Goal: Transaction & Acquisition: Purchase product/service

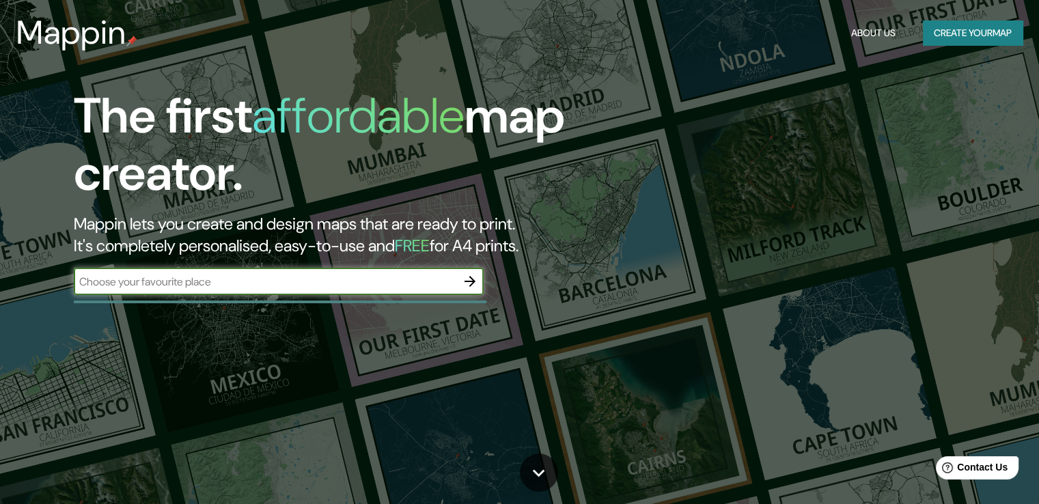
click at [213, 281] on input "text" at bounding box center [265, 282] width 383 height 16
type input "c"
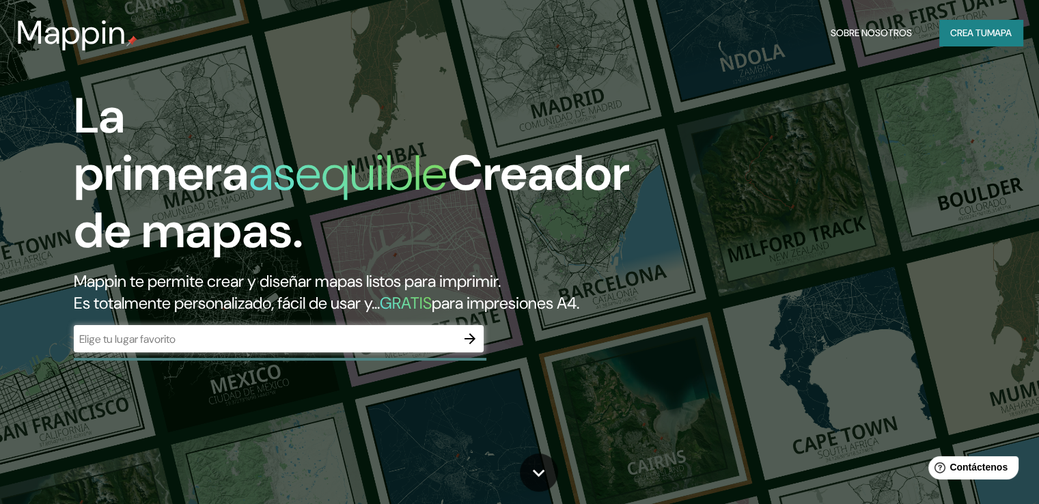
click at [118, 347] on input "text" at bounding box center [265, 339] width 383 height 16
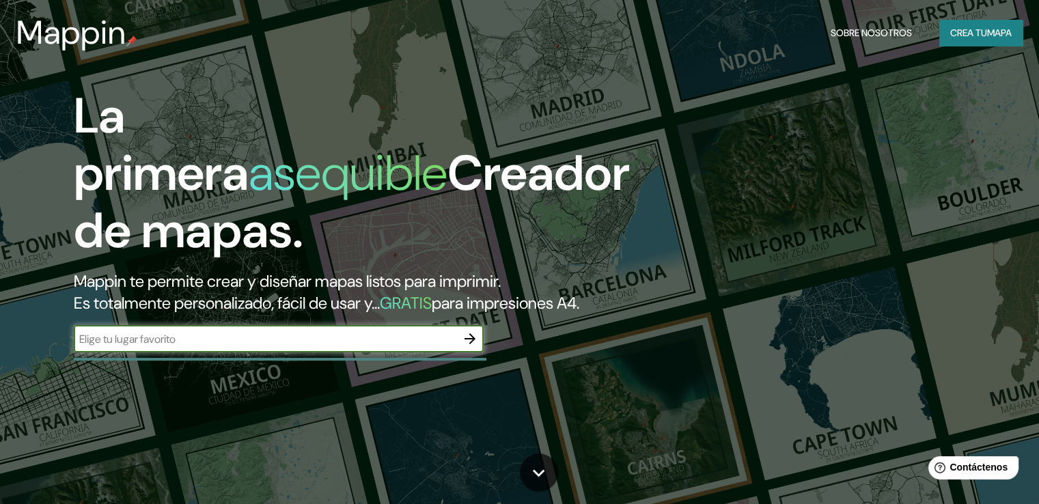
type input "c"
type input "cali [GEOGRAPHIC_DATA]"
click at [467, 347] on icon "button" at bounding box center [470, 339] width 16 height 16
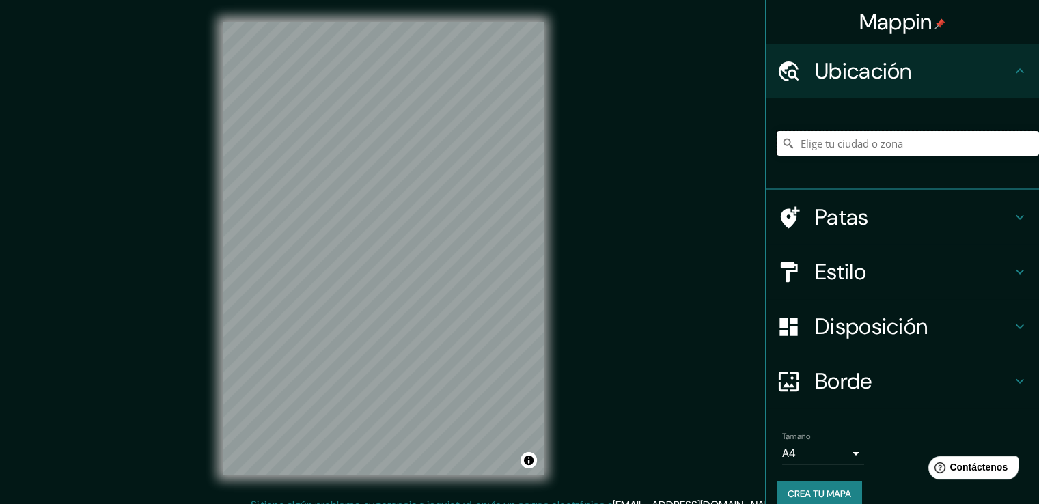
click at [820, 146] on input "Elige tu ciudad o zona" at bounding box center [908, 143] width 262 height 25
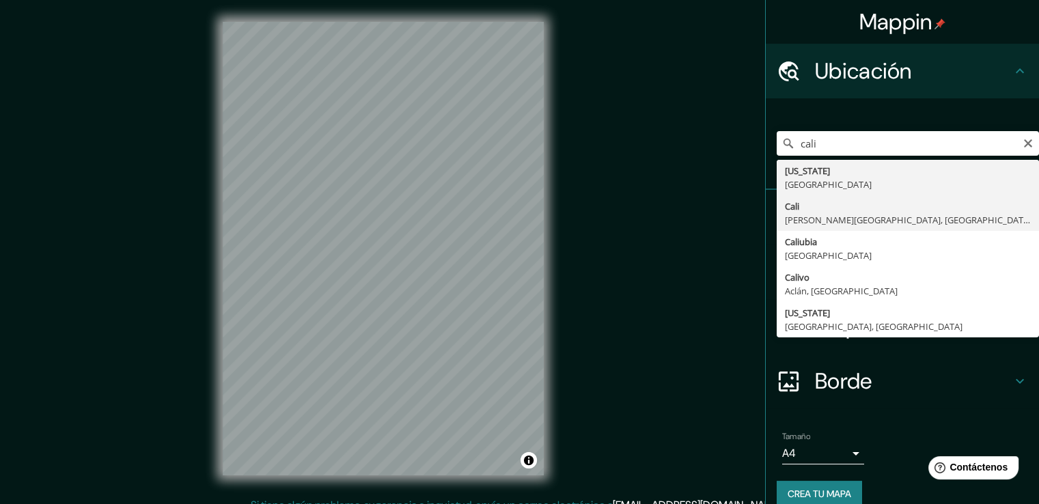
type input "[GEOGRAPHIC_DATA], [PERSON_NAME][GEOGRAPHIC_DATA], [GEOGRAPHIC_DATA]"
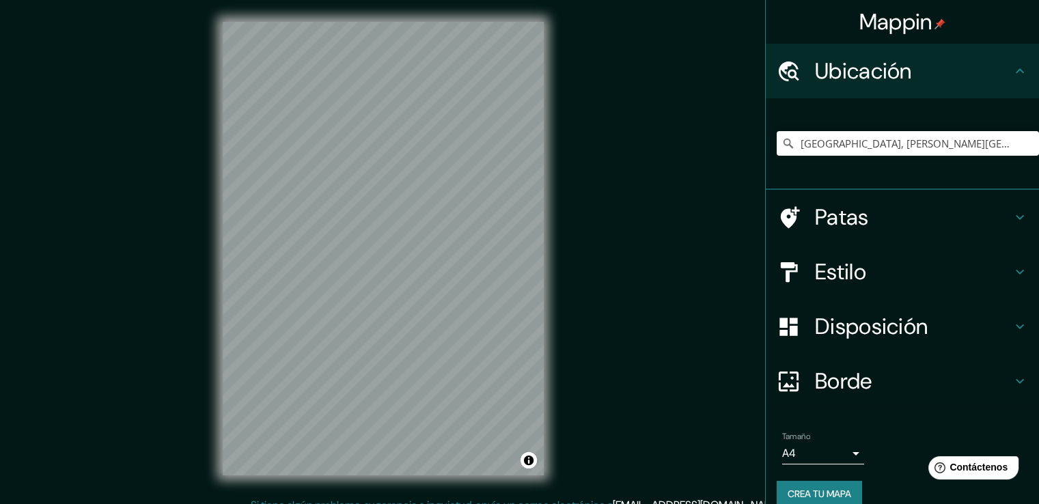
click at [1012, 277] on icon at bounding box center [1020, 272] width 16 height 16
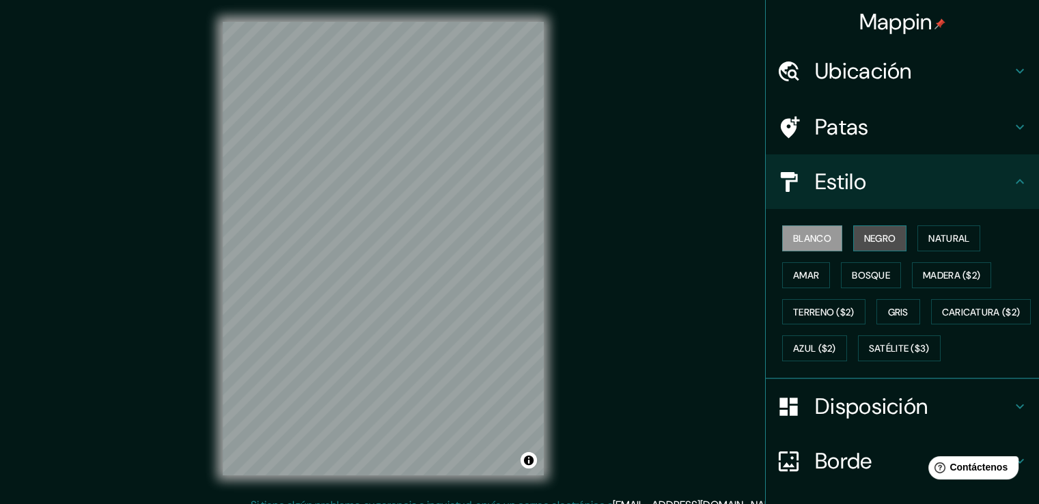
click at [864, 242] on font "Negro" at bounding box center [880, 238] width 32 height 12
click at [812, 243] on font "Blanco" at bounding box center [812, 238] width 38 height 12
click at [941, 234] on font "Natural" at bounding box center [949, 238] width 41 height 12
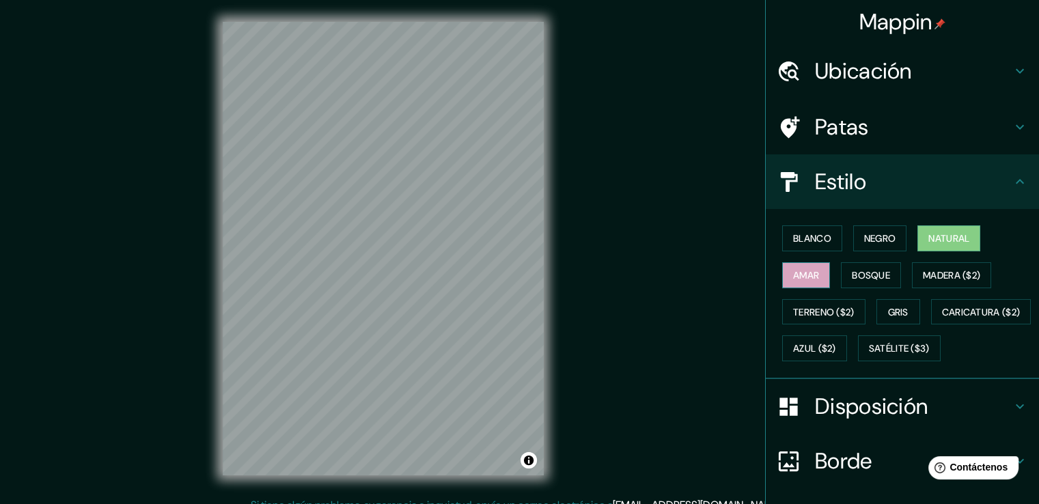
click at [798, 276] on font "Amar" at bounding box center [806, 275] width 26 height 12
click at [933, 238] on font "Natural" at bounding box center [949, 238] width 41 height 12
drag, startPoint x: 858, startPoint y: 269, endPoint x: 868, endPoint y: 270, distance: 9.6
click at [858, 270] on font "Bosque" at bounding box center [871, 275] width 38 height 12
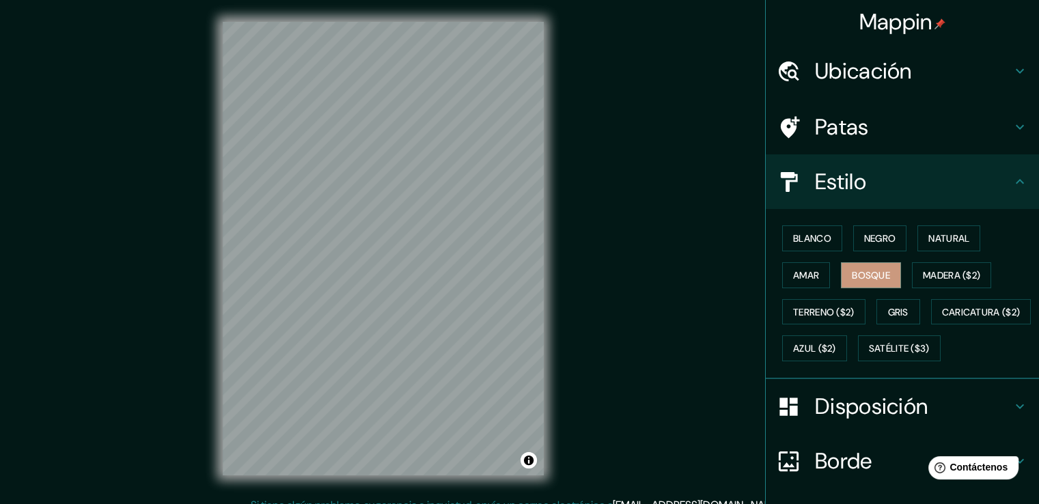
drag, startPoint x: 921, startPoint y: 275, endPoint x: 898, endPoint y: 276, distance: 23.3
click at [923, 275] on font "Madera ($2)" at bounding box center [951, 275] width 57 height 12
click at [871, 276] on font "Bosque" at bounding box center [871, 275] width 38 height 12
click at [804, 267] on font "Amar" at bounding box center [806, 276] width 26 height 18
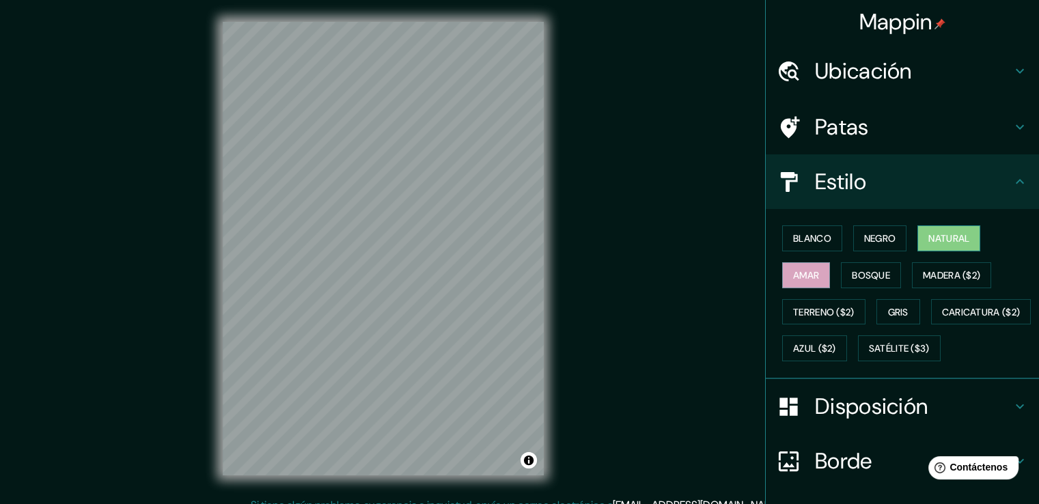
click at [943, 240] on font "Natural" at bounding box center [949, 238] width 41 height 12
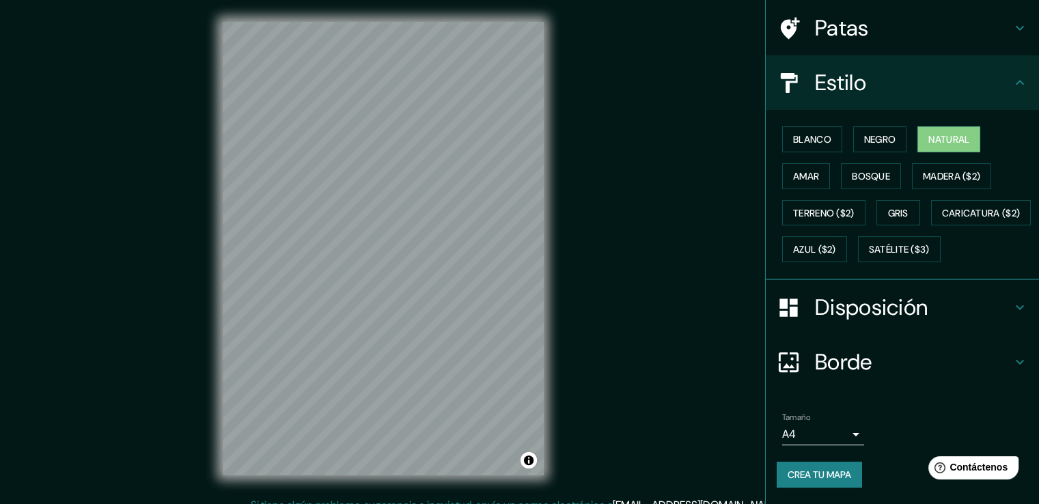
scroll to position [133, 0]
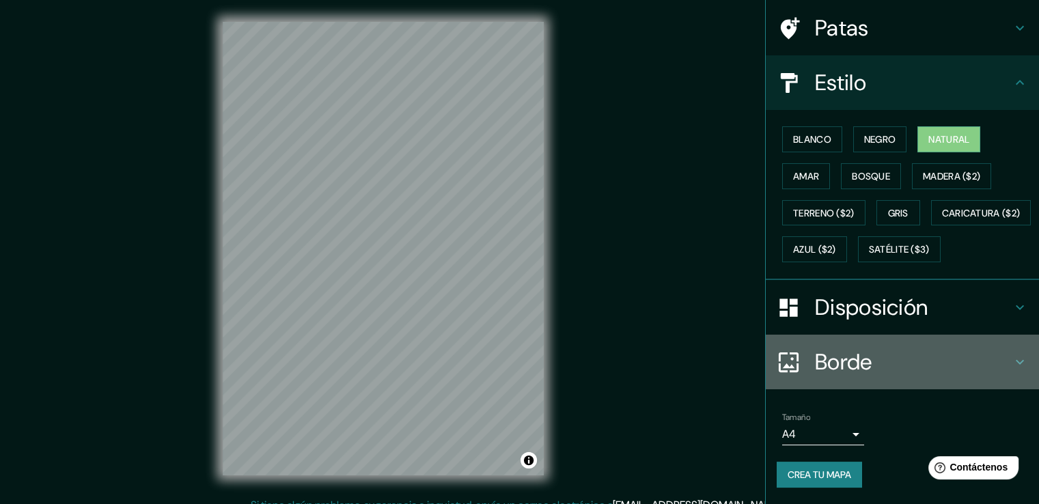
click at [1012, 357] on icon at bounding box center [1020, 362] width 16 height 16
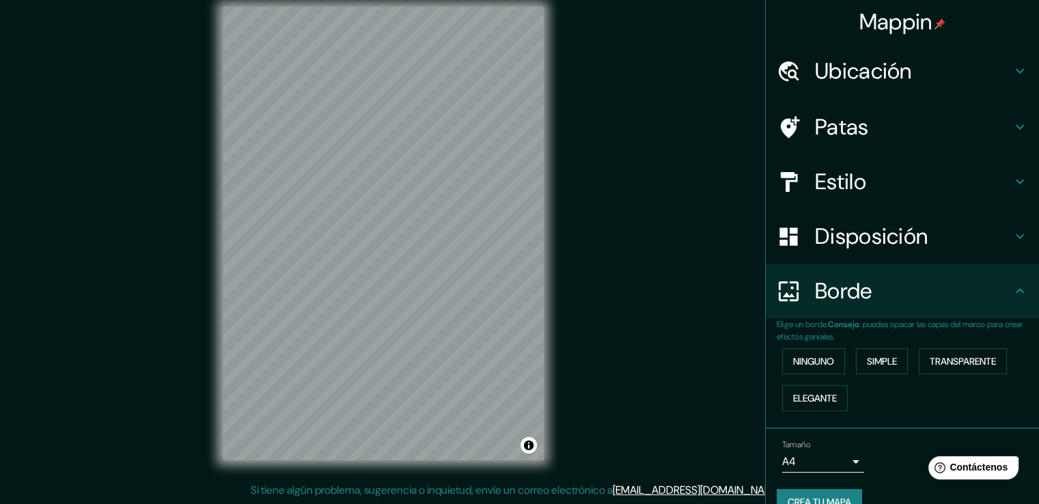
scroll to position [0, 0]
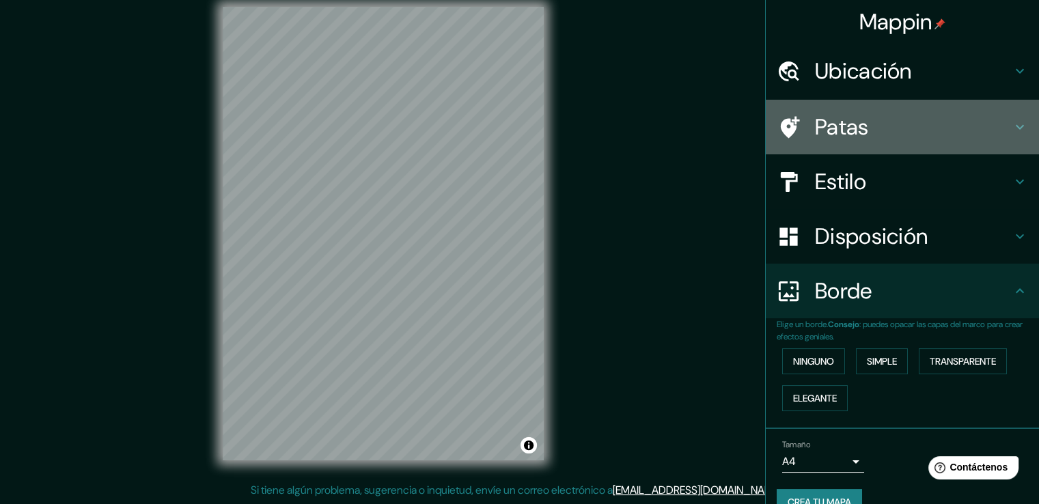
click at [918, 119] on h4 "Patas" at bounding box center [913, 126] width 197 height 27
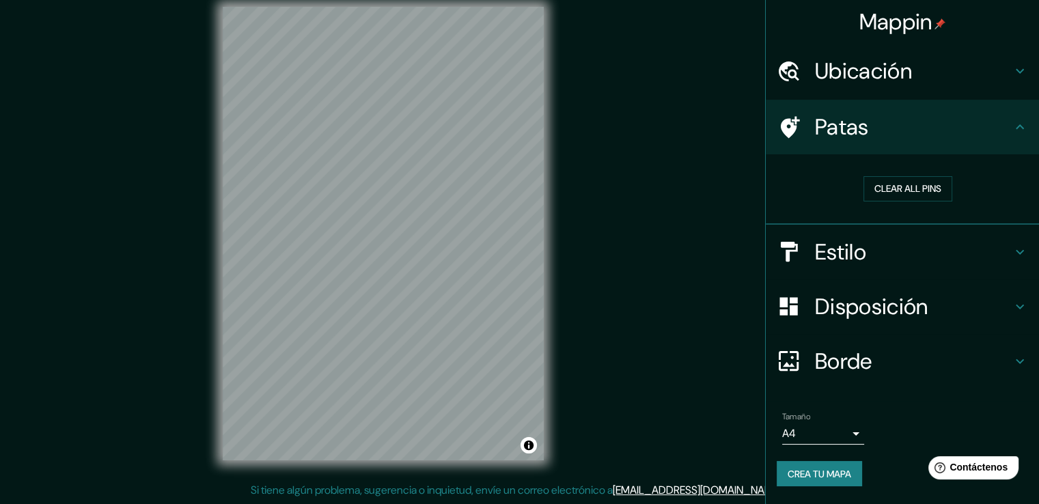
click at [897, 251] on h4 "Estilo" at bounding box center [913, 251] width 197 height 27
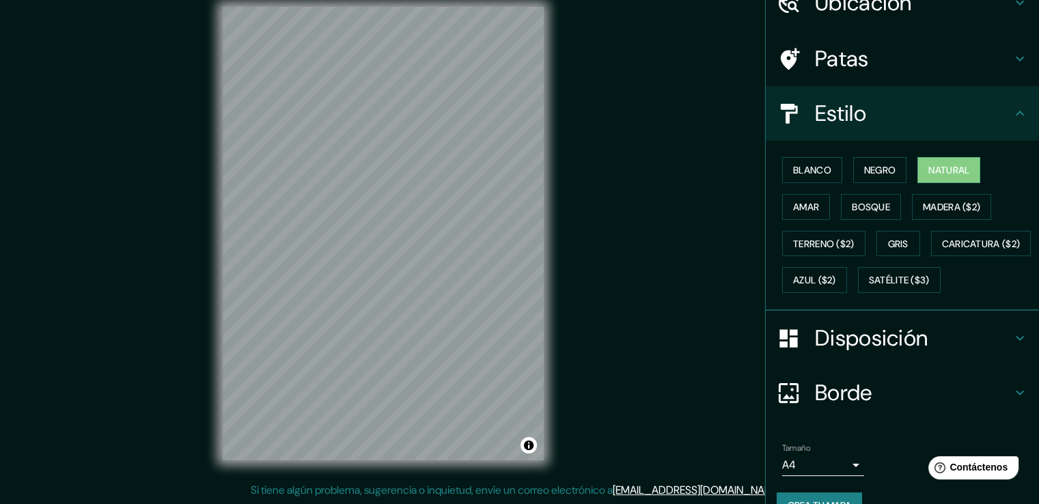
click at [950, 352] on h4 "Disposición" at bounding box center [913, 338] width 197 height 27
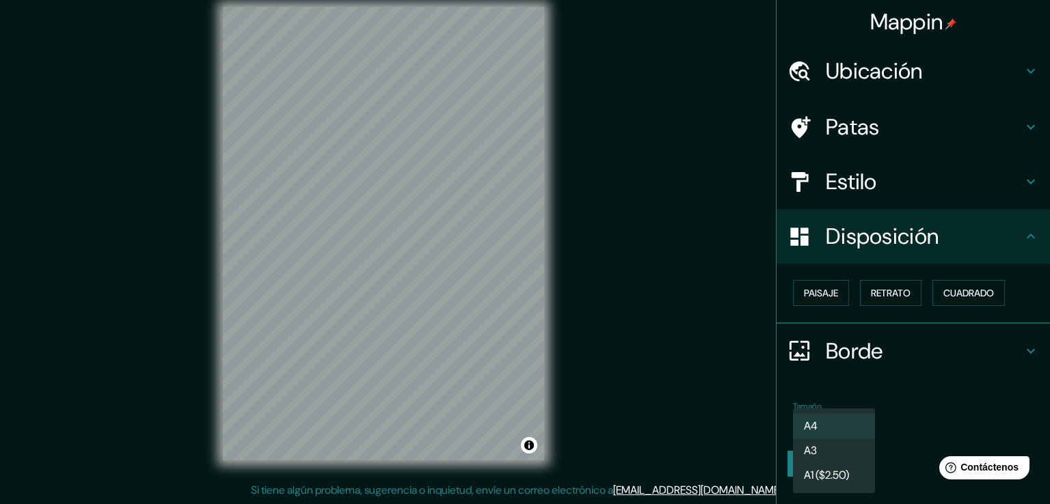
click at [854, 420] on body "Mappin Ubicación Cali, [PERSON_NAME][GEOGRAPHIC_DATA], [GEOGRAPHIC_DATA] Patas …" at bounding box center [525, 237] width 1050 height 504
click at [937, 416] on div at bounding box center [525, 252] width 1050 height 504
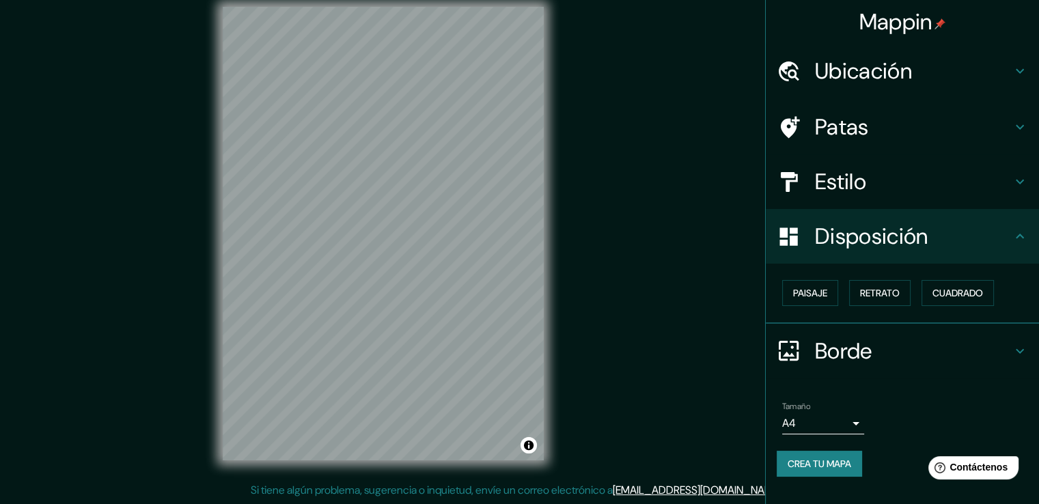
click at [1026, 72] on icon at bounding box center [1020, 71] width 16 height 16
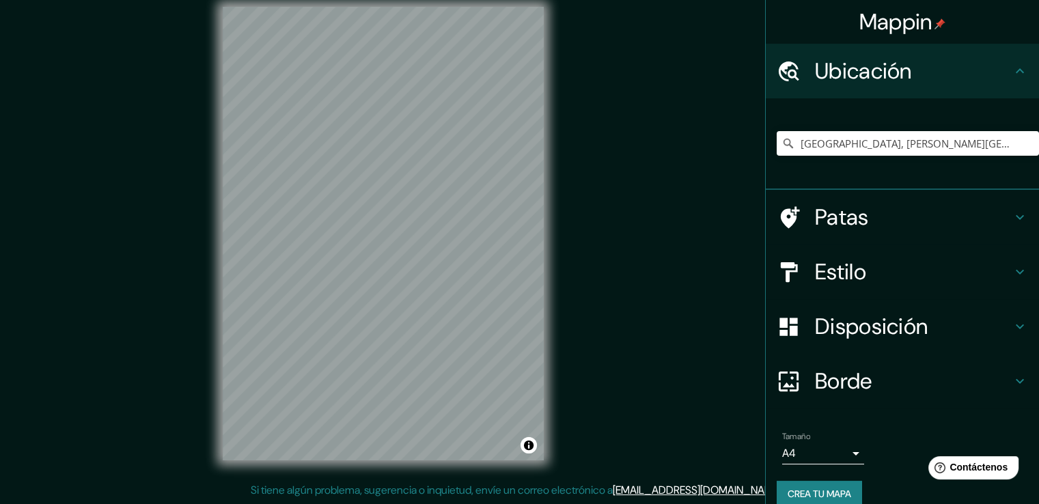
click at [1022, 69] on div "Ubicación" at bounding box center [902, 71] width 273 height 55
click at [1012, 223] on icon at bounding box center [1020, 217] width 16 height 16
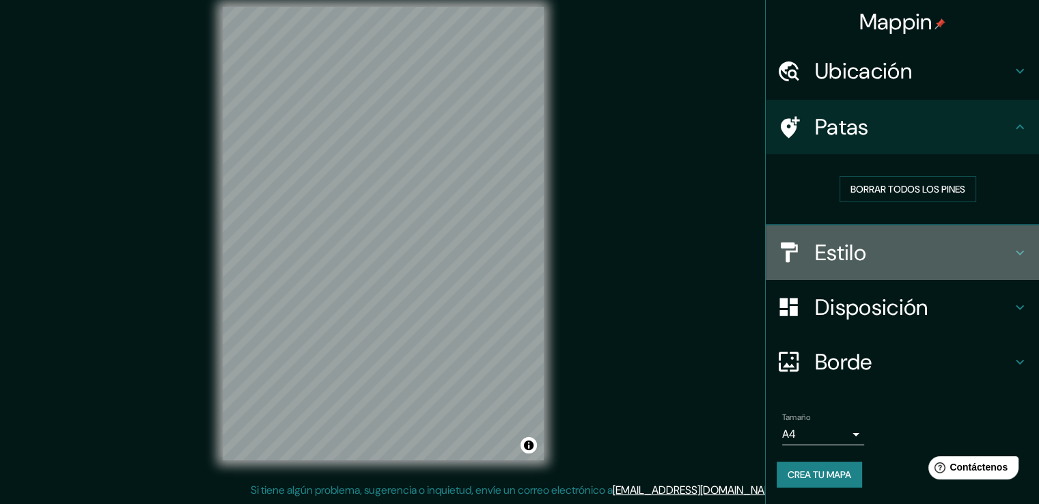
click at [1022, 252] on icon at bounding box center [1020, 253] width 16 height 16
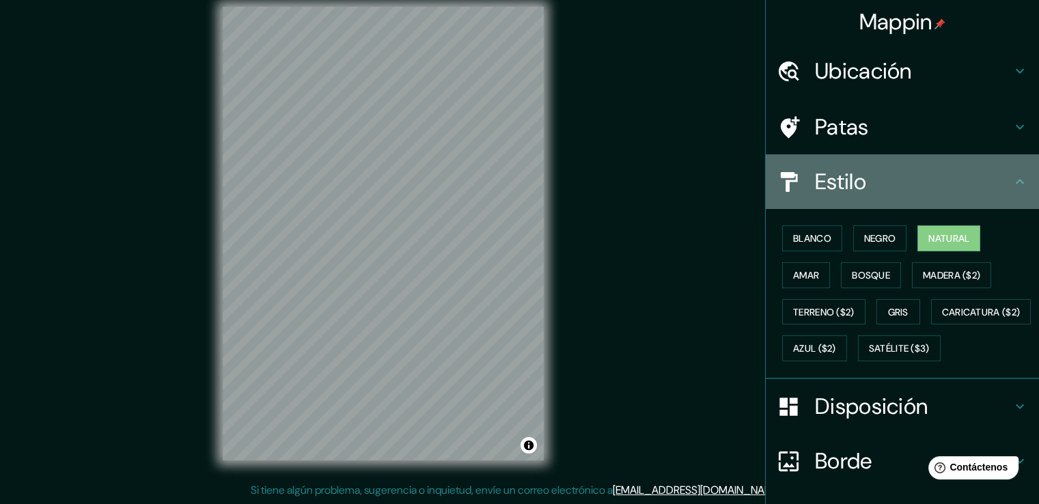
click at [1015, 183] on icon at bounding box center [1020, 182] width 16 height 16
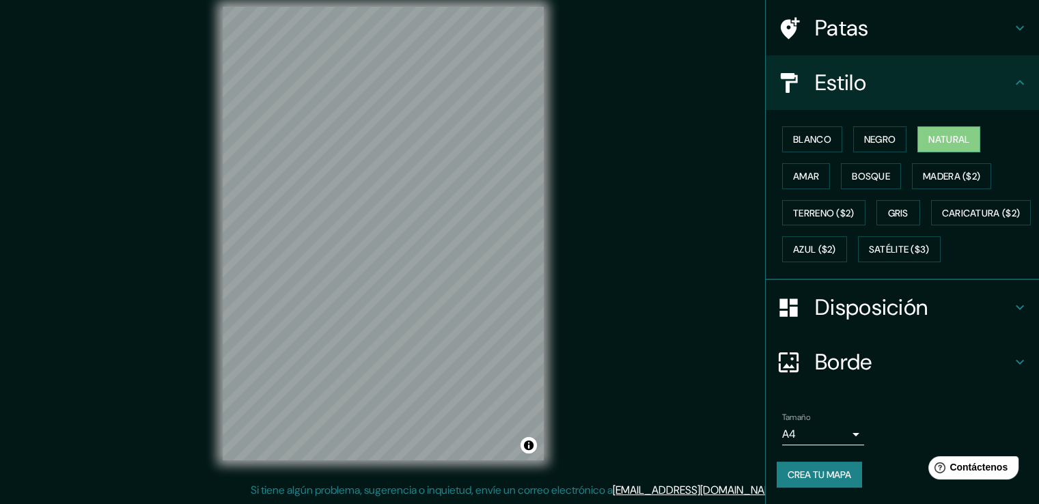
click at [1014, 311] on icon at bounding box center [1020, 307] width 16 height 16
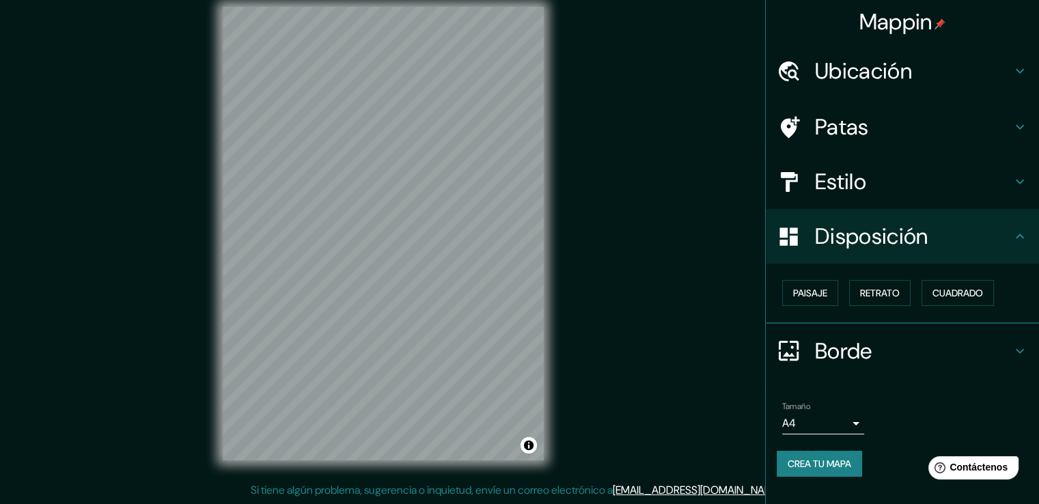
click at [1009, 351] on h4 "Borde" at bounding box center [913, 351] width 197 height 27
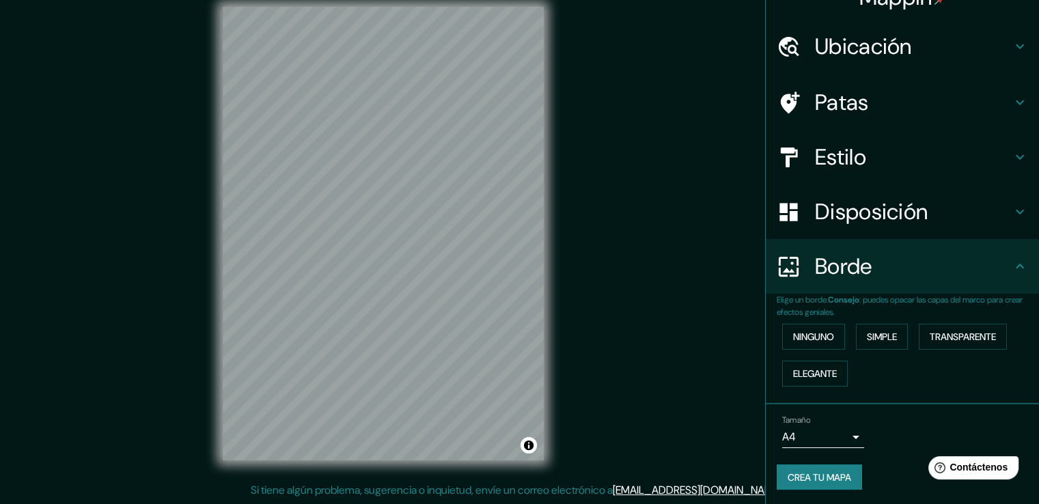
scroll to position [25, 0]
